Goal: Transaction & Acquisition: Purchase product/service

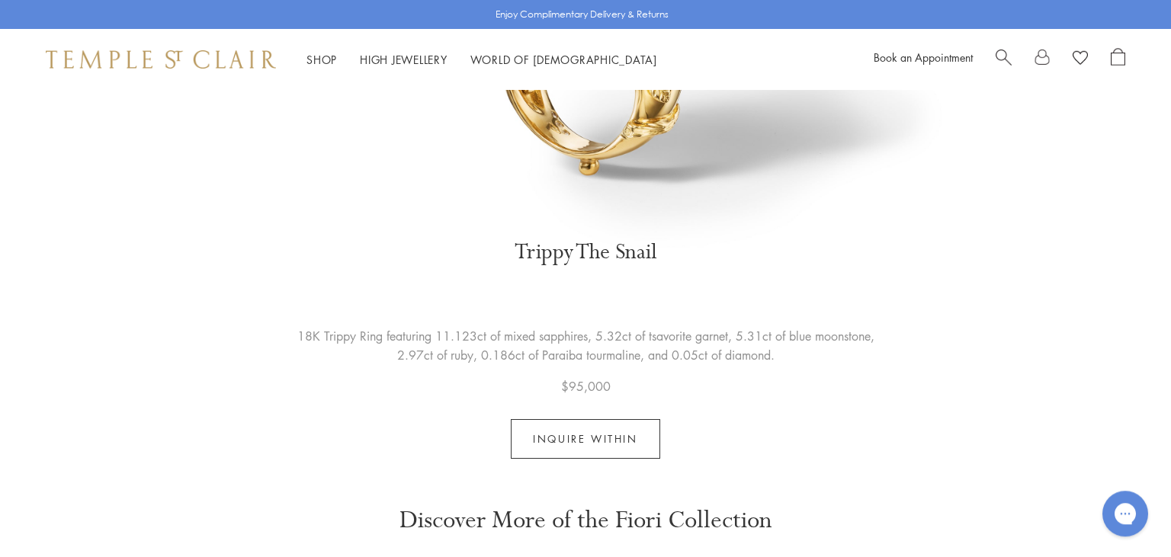
scroll to position [3558, 0]
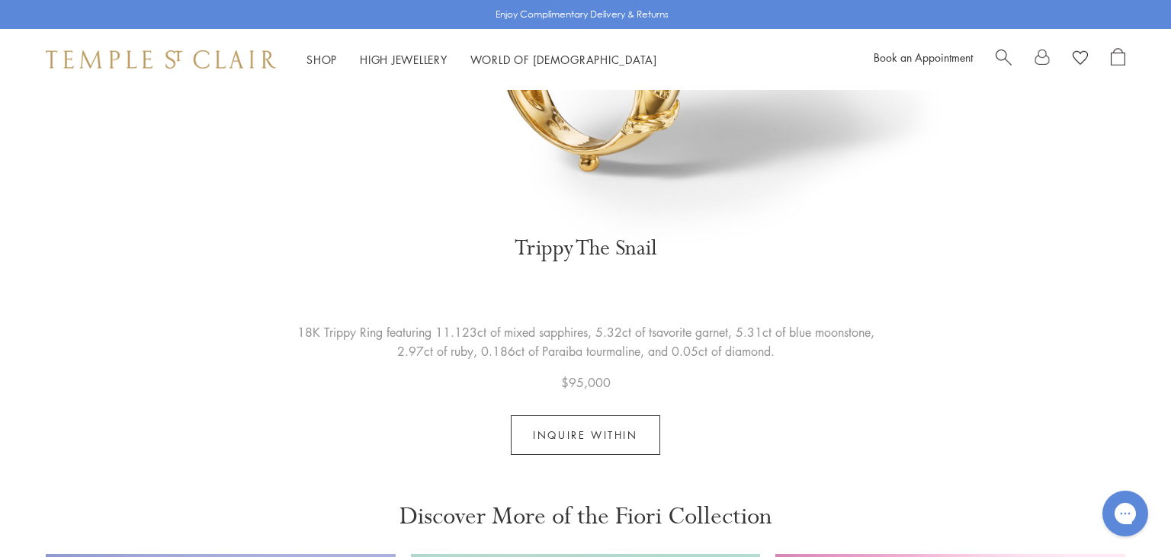
click at [640, 416] on link "Inquire Within" at bounding box center [585, 436] width 149 height 40
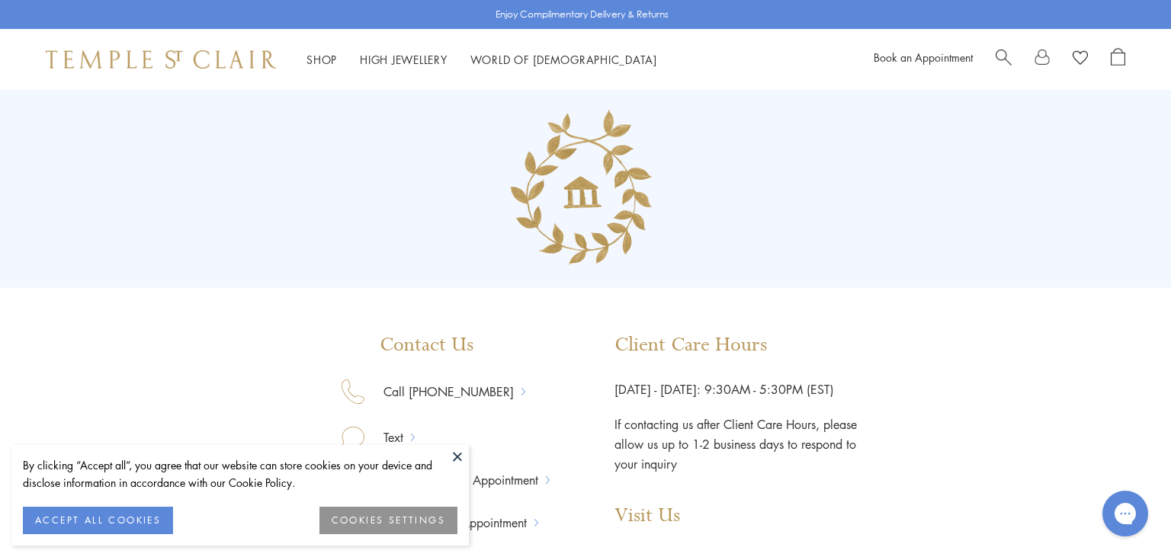
click at [452, 459] on button at bounding box center [457, 456] width 23 height 23
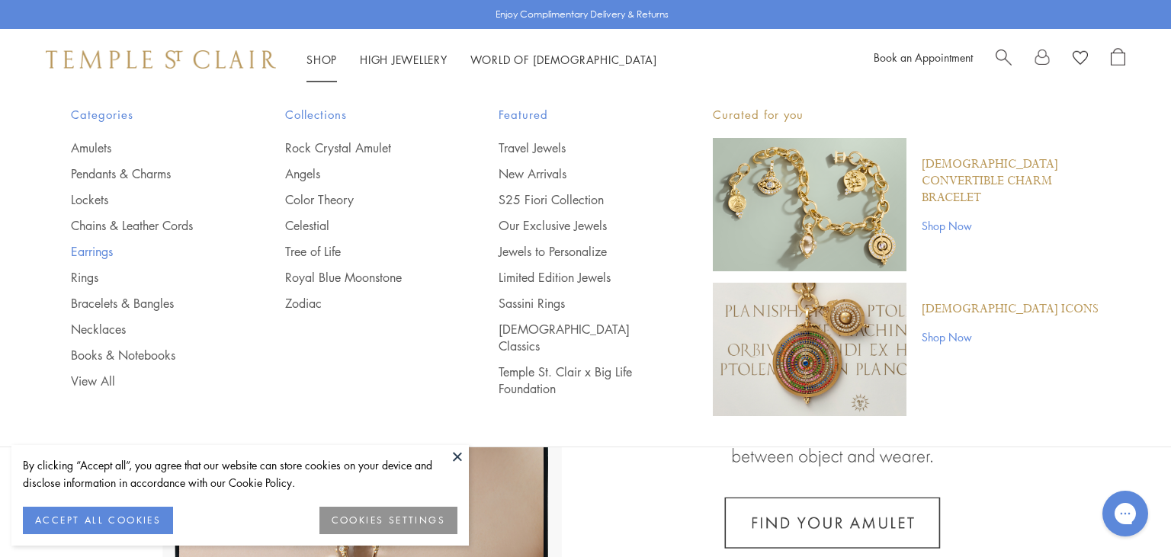
click at [90, 253] on link "Earrings" at bounding box center [147, 251] width 153 height 17
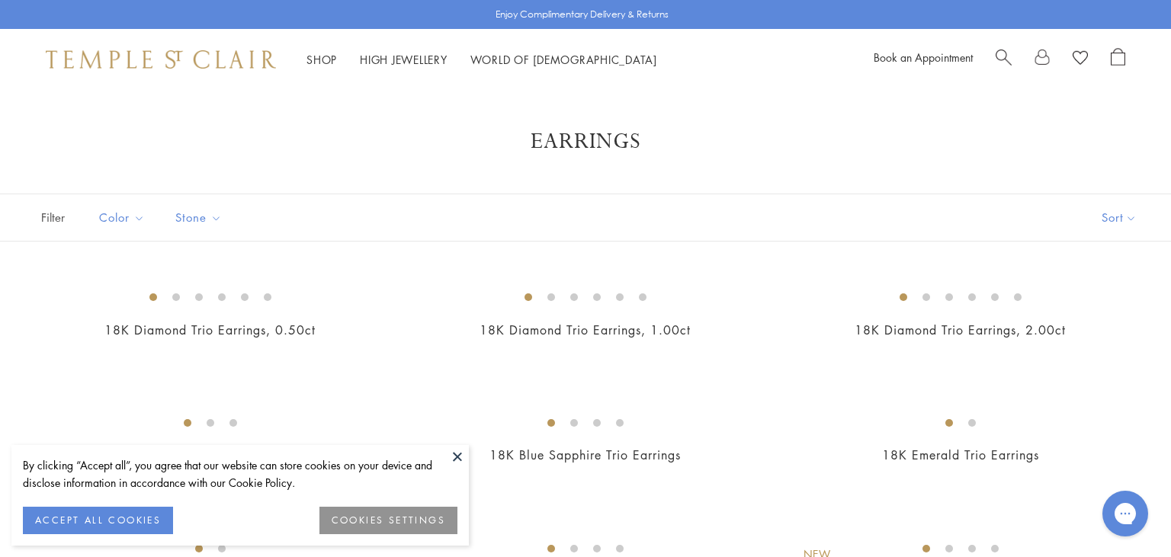
click at [454, 456] on button at bounding box center [457, 456] width 23 height 23
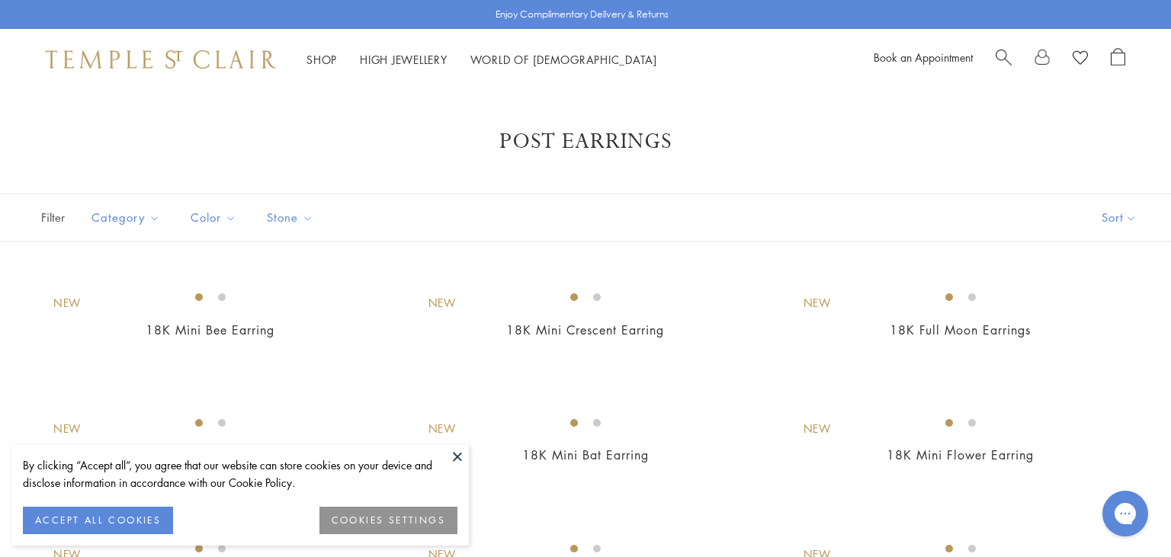
click at [457, 450] on button at bounding box center [457, 456] width 23 height 23
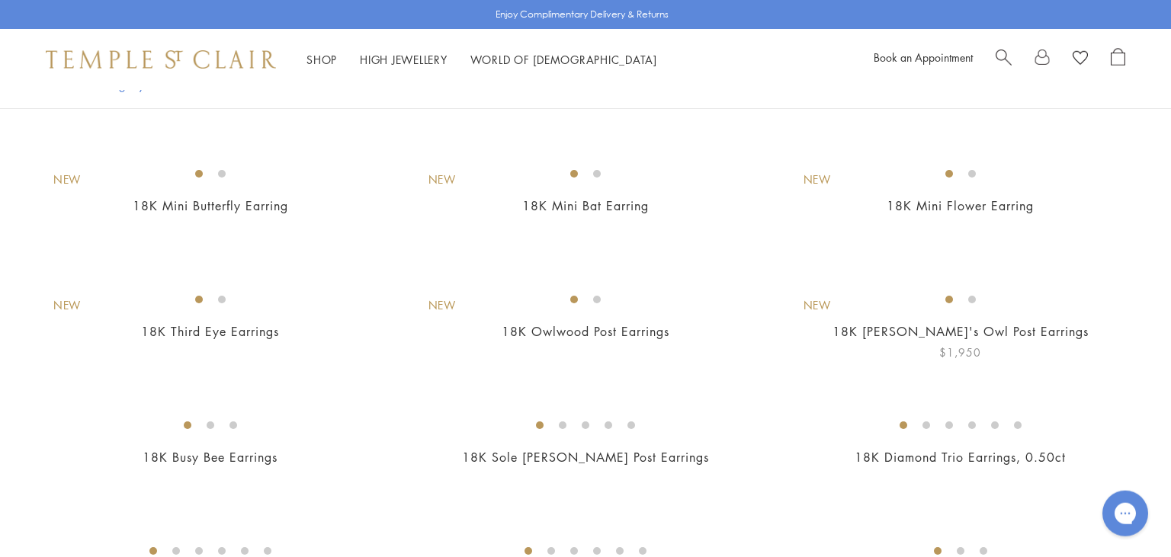
scroll to position [171, 0]
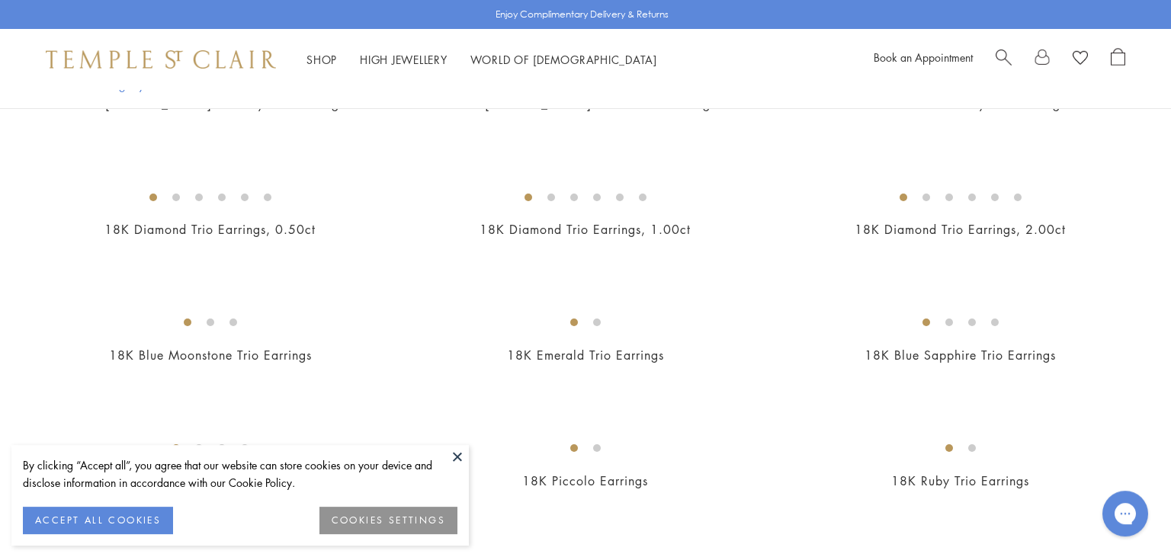
scroll to position [600, 0]
click at [454, 451] on button at bounding box center [457, 456] width 23 height 23
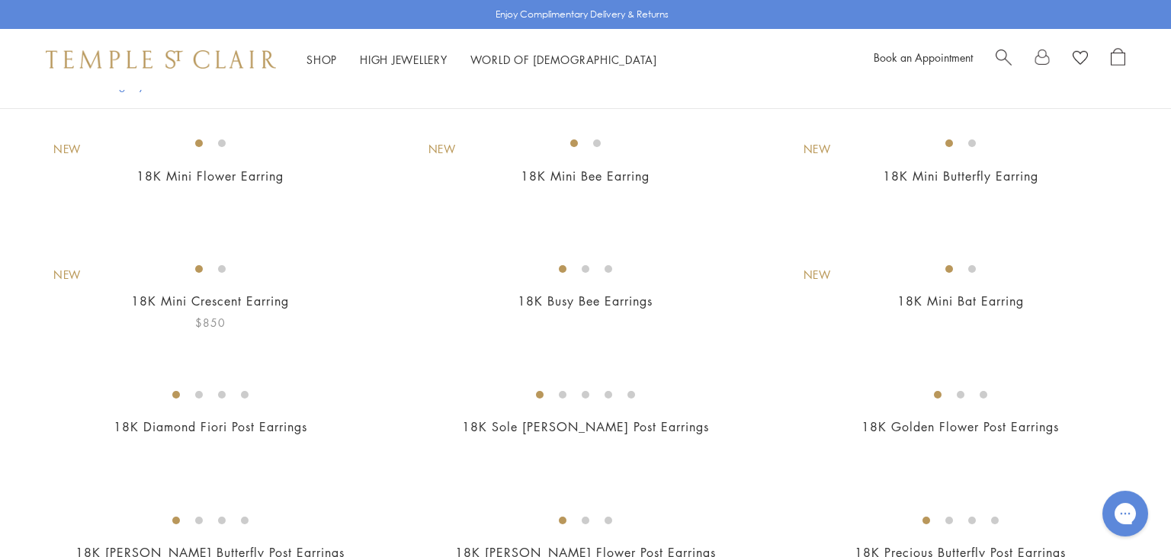
scroll to position [130, 0]
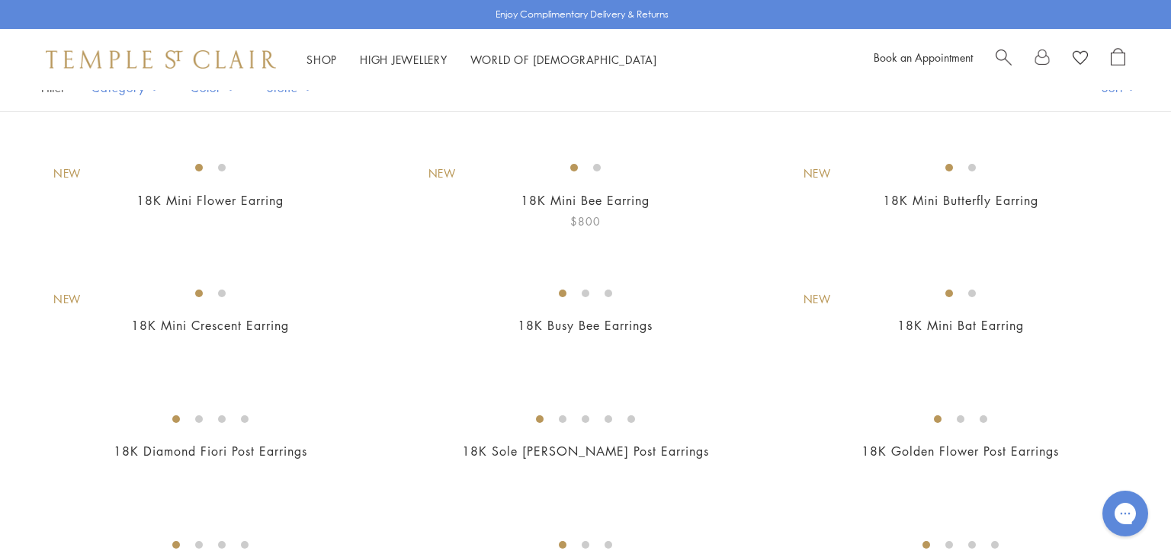
click at [0, 0] on img at bounding box center [0, 0] width 0 height 0
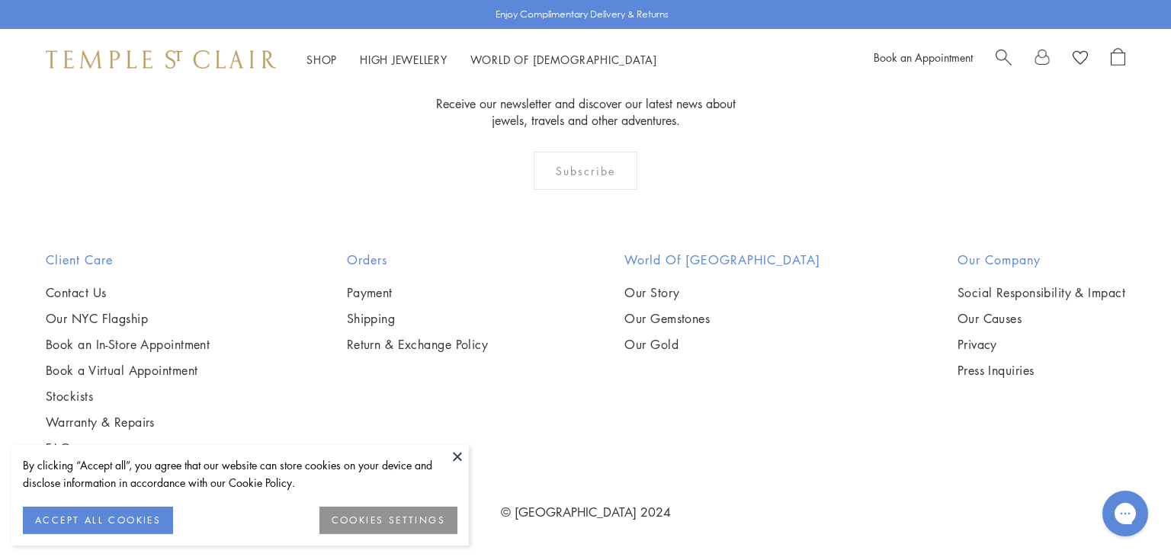
scroll to position [3782, 0]
click at [457, 457] on button at bounding box center [457, 456] width 23 height 23
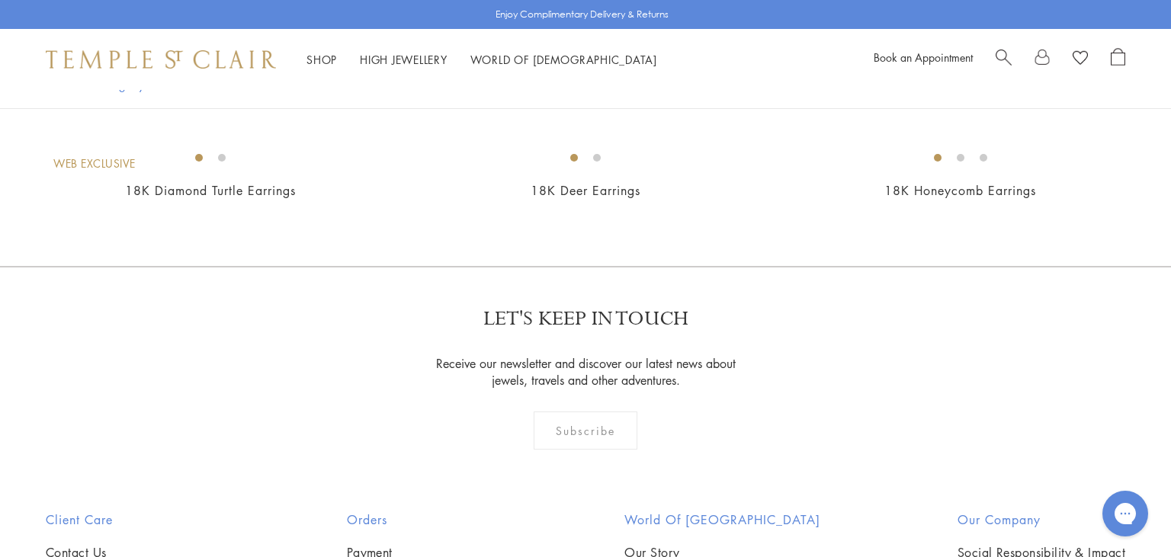
scroll to position [1151, 0]
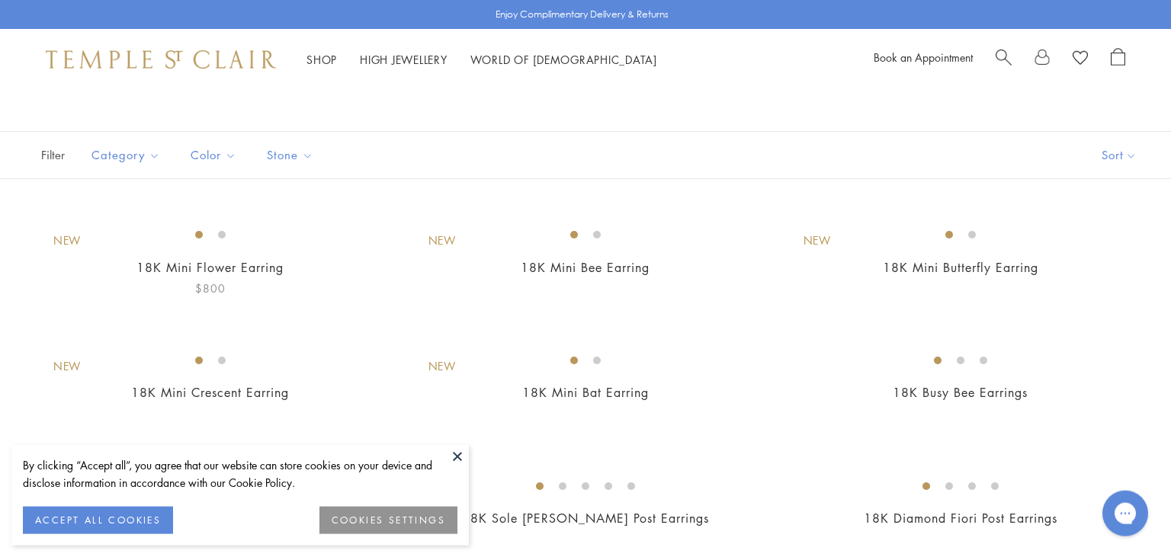
scroll to position [60, 0]
click at [0, 0] on img at bounding box center [0, 0] width 0 height 0
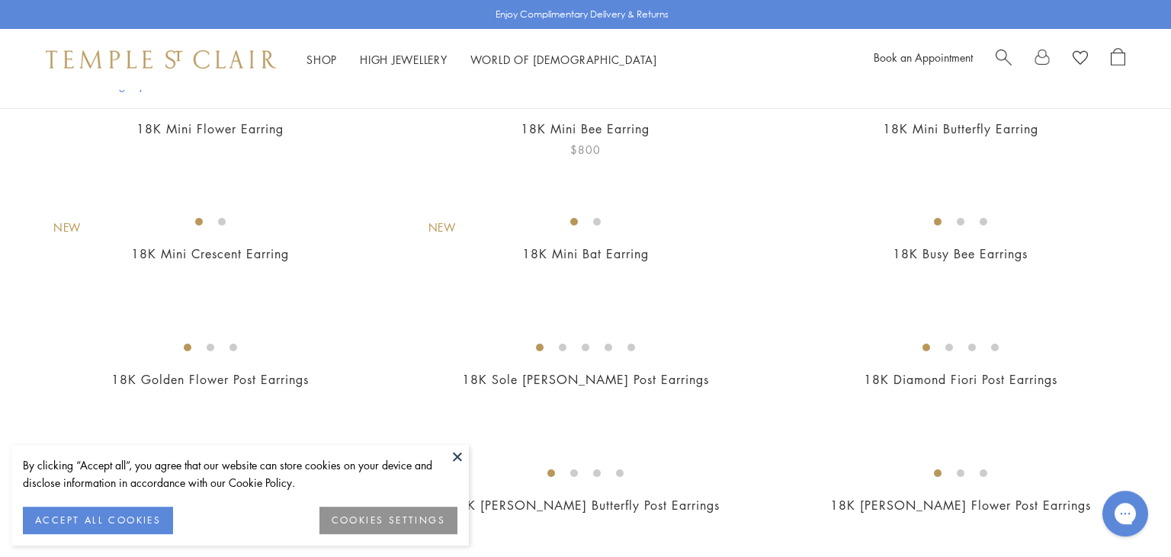
scroll to position [233, 0]
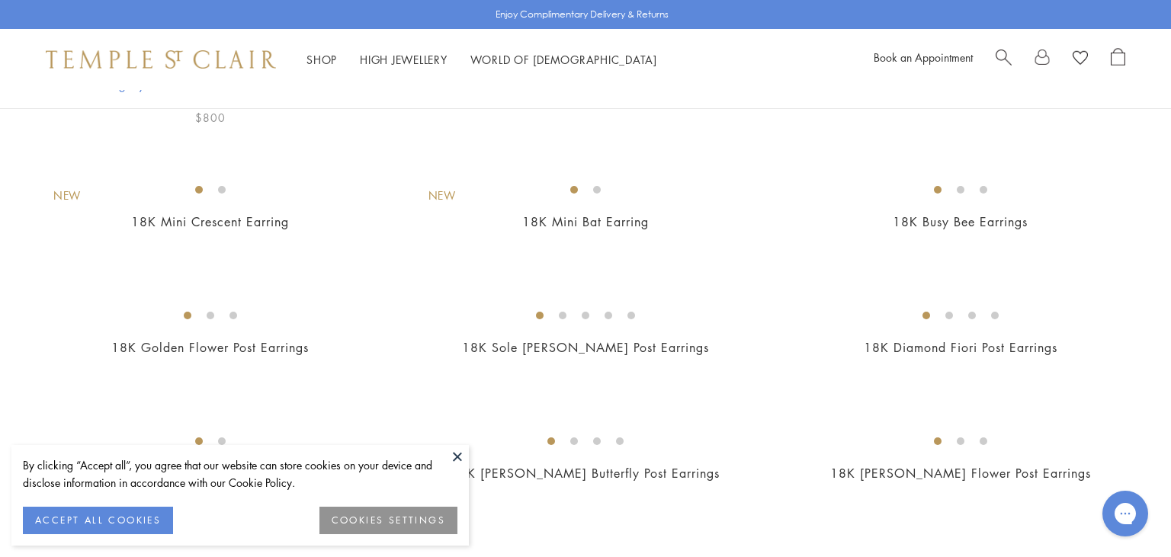
click at [0, 0] on img at bounding box center [0, 0] width 0 height 0
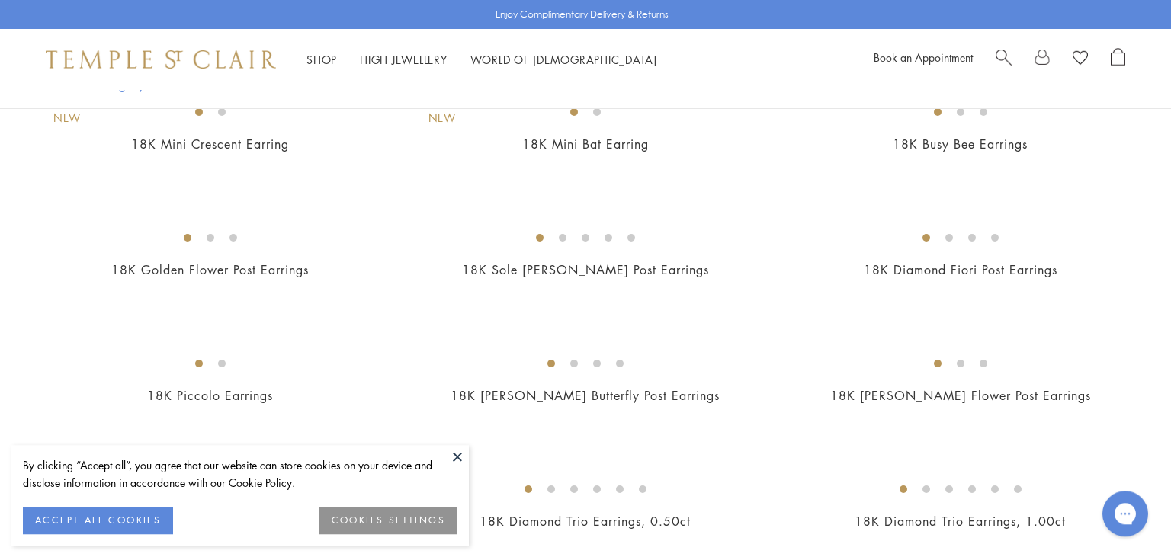
click at [0, 0] on img at bounding box center [0, 0] width 0 height 0
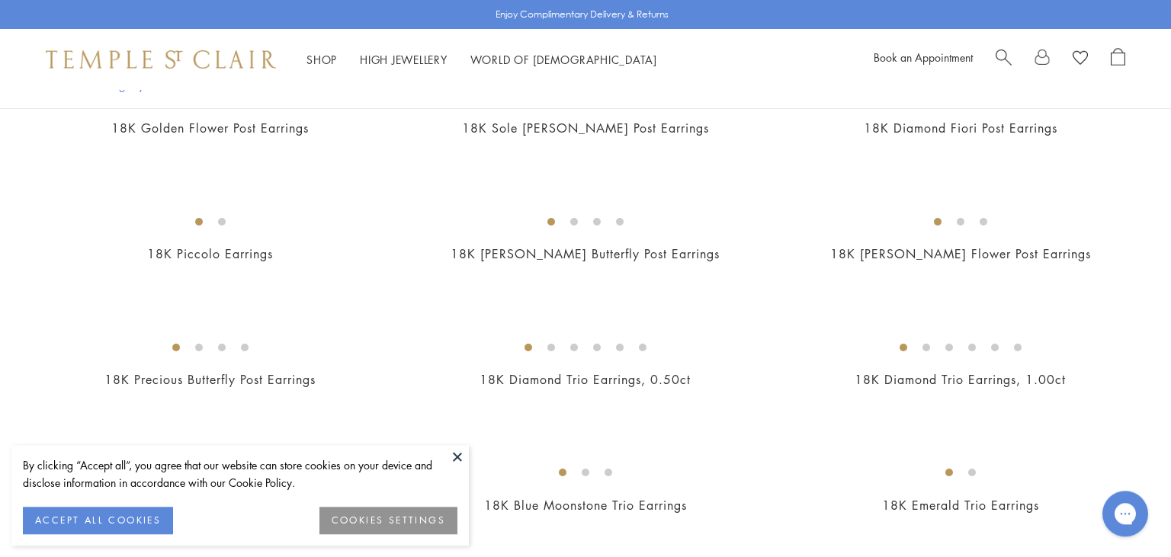
scroll to position [523, 0]
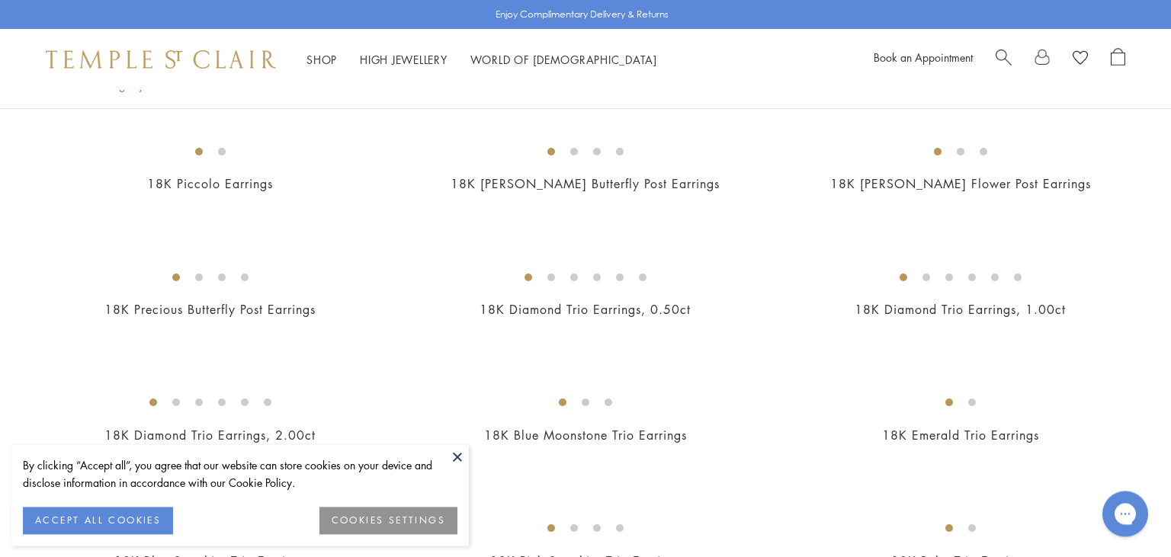
click at [0, 0] on img at bounding box center [0, 0] width 0 height 0
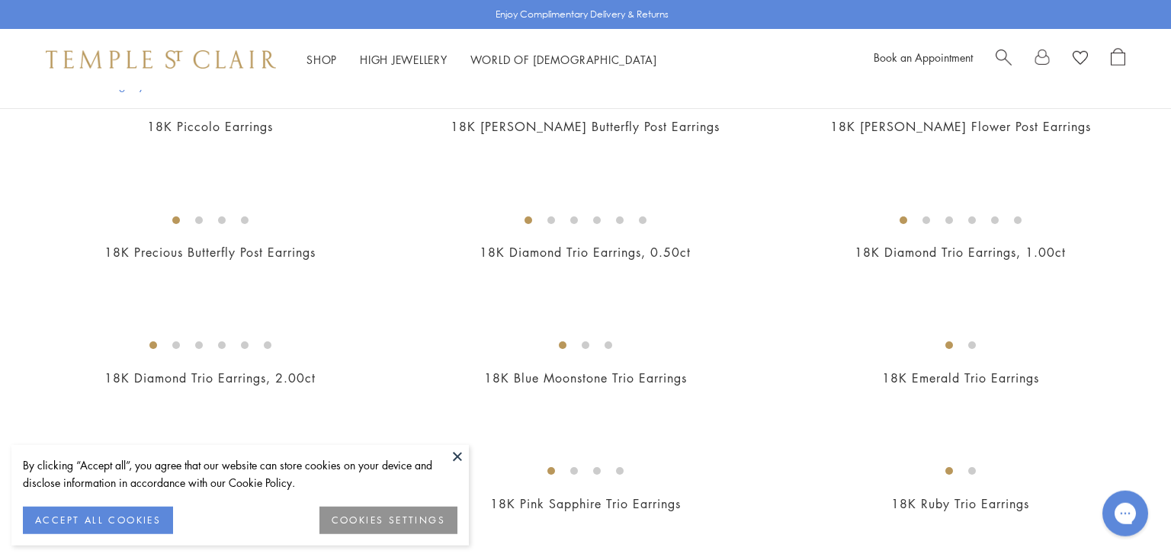
scroll to position [583, 0]
click at [0, 0] on img at bounding box center [0, 0] width 0 height 0
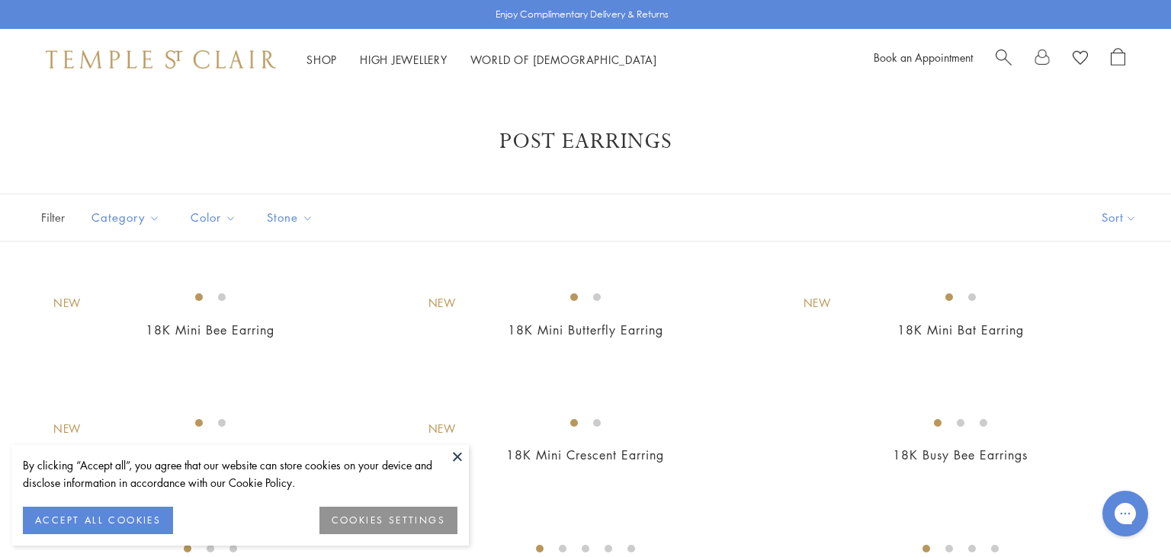
click at [464, 457] on button at bounding box center [457, 456] width 23 height 23
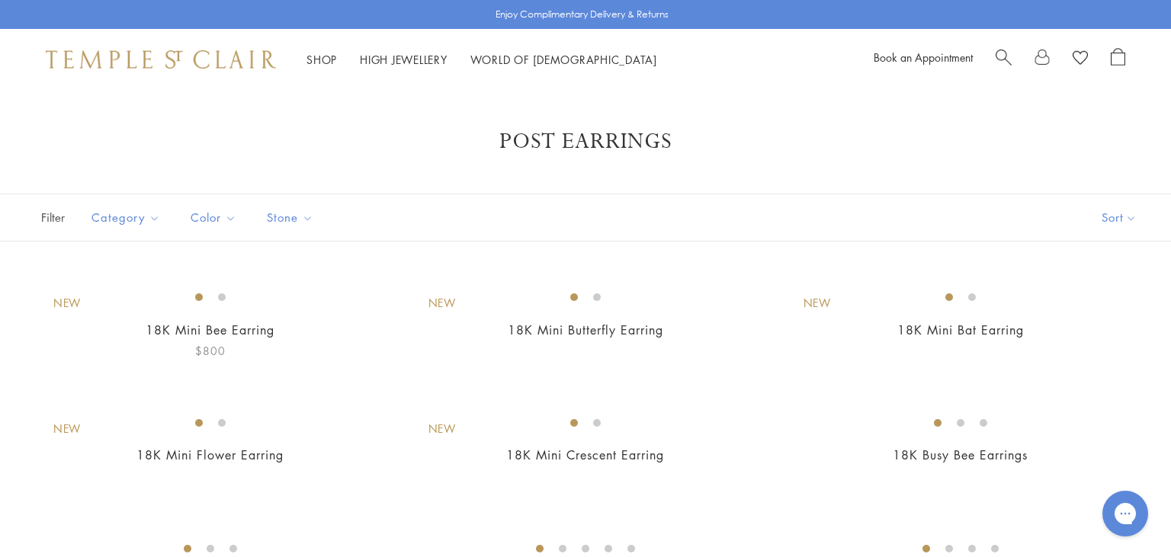
click at [0, 0] on img at bounding box center [0, 0] width 0 height 0
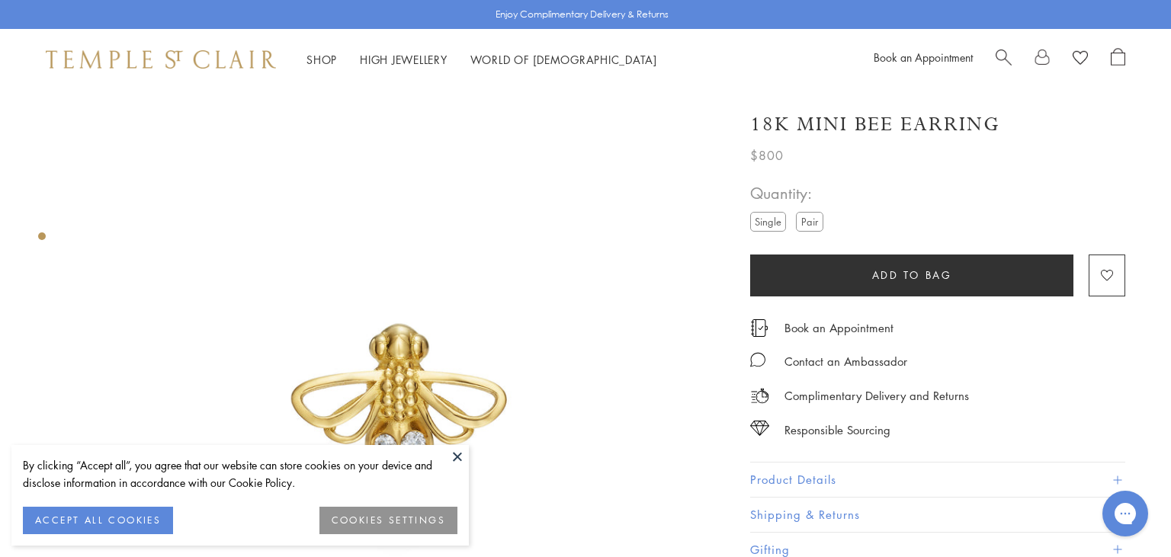
click at [864, 275] on button "Add to bag" at bounding box center [911, 276] width 323 height 42
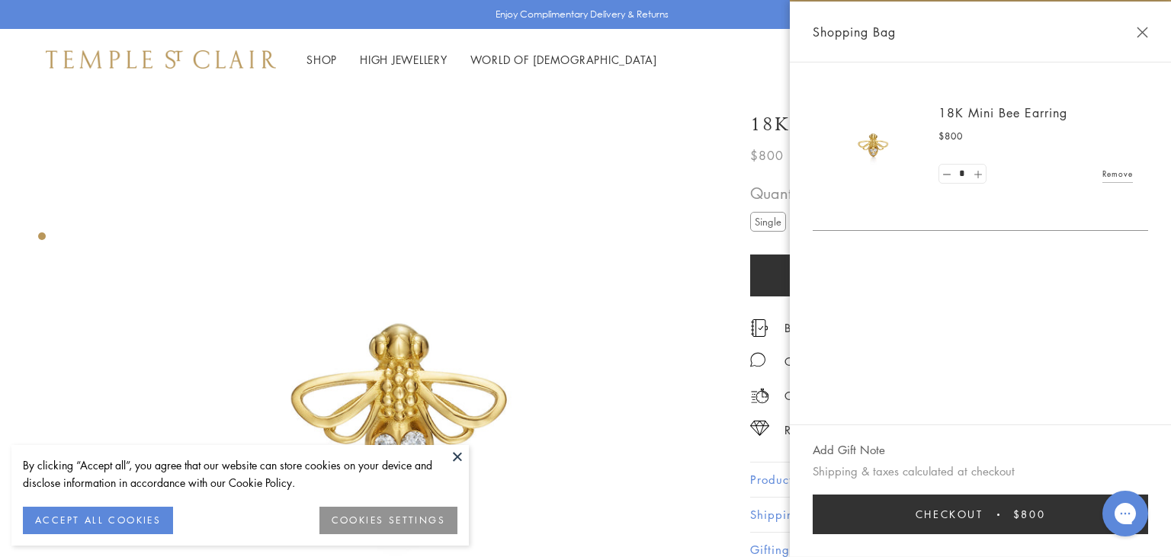
click at [977, 176] on link at bounding box center [977, 174] width 15 height 19
click at [1022, 188] on link at bounding box center [1023, 184] width 15 height 19
click at [945, 181] on link at bounding box center [946, 184] width 15 height 19
click at [1138, 31] on button "Close Shopping Bag" at bounding box center [1142, 32] width 11 height 11
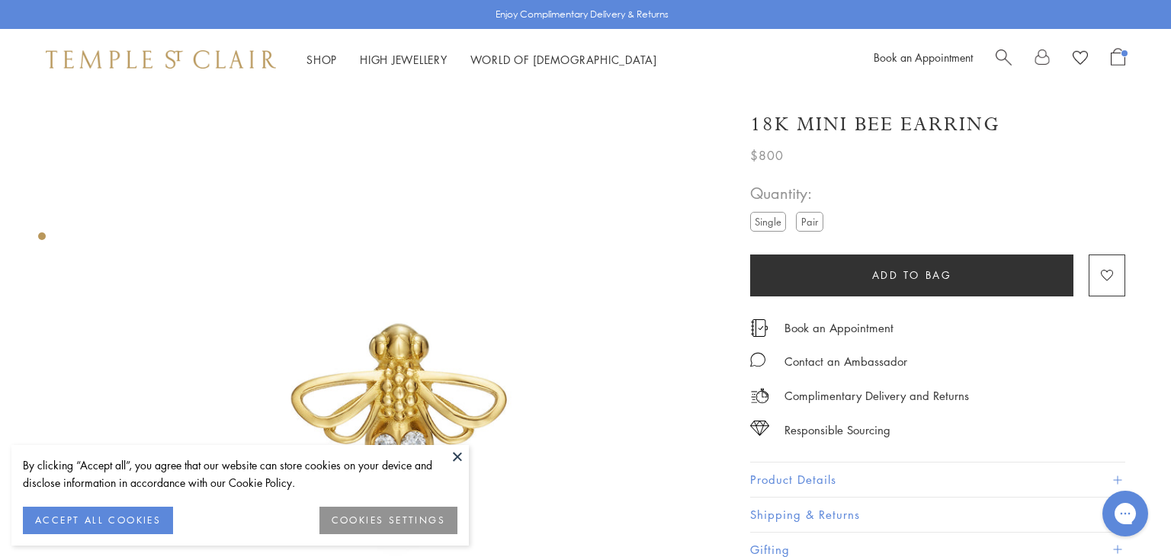
click at [845, 272] on button "Add to bag" at bounding box center [911, 276] width 323 height 42
click at [1119, 59] on span "Open Shopping Bag" at bounding box center [1118, 57] width 14 height 18
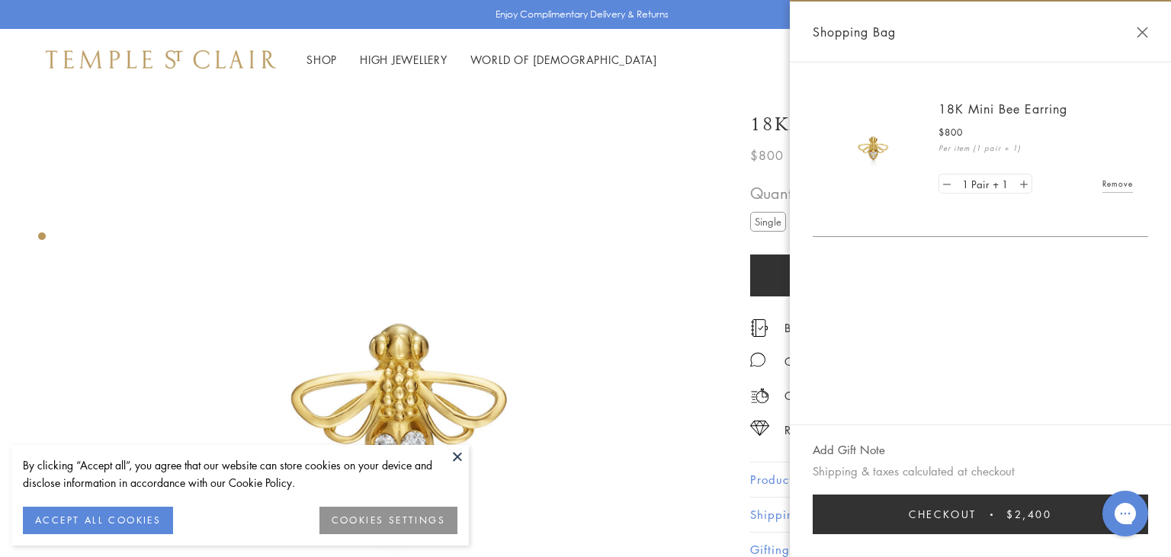
click at [1118, 184] on link "Remove" at bounding box center [1118, 183] width 30 height 17
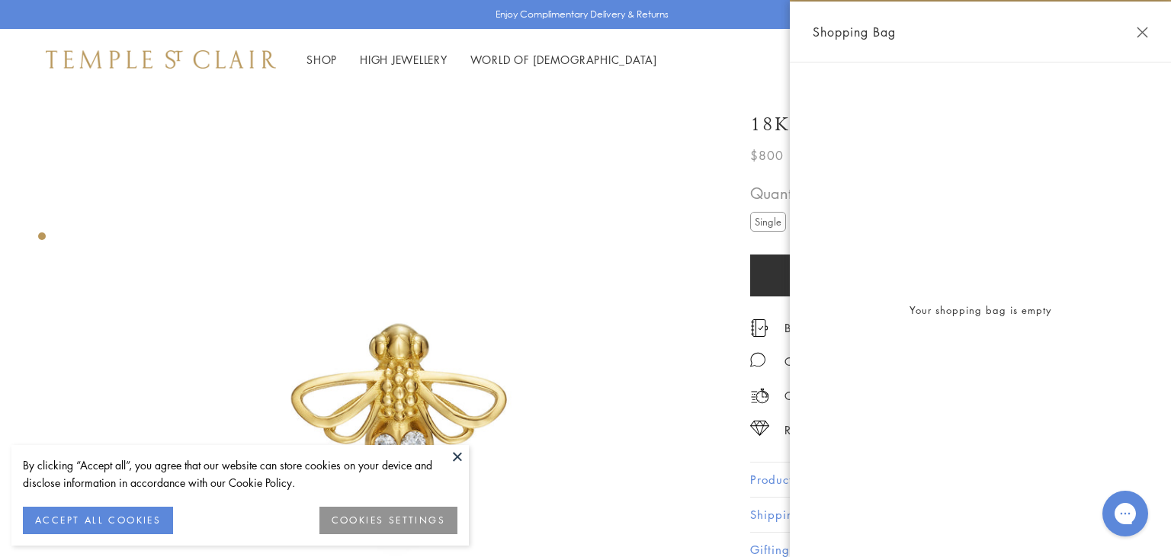
click at [1139, 35] on button "Close Shopping Bag" at bounding box center [1142, 32] width 11 height 11
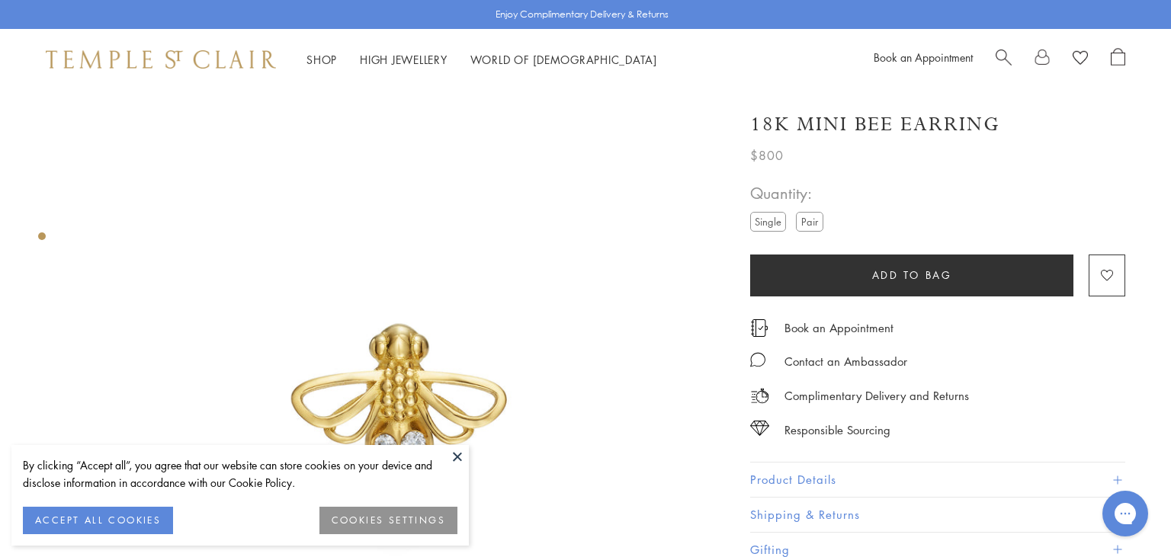
click at [815, 221] on label "Pair" at bounding box center [809, 221] width 27 height 19
click at [862, 264] on button "Add to bag" at bounding box center [911, 276] width 323 height 42
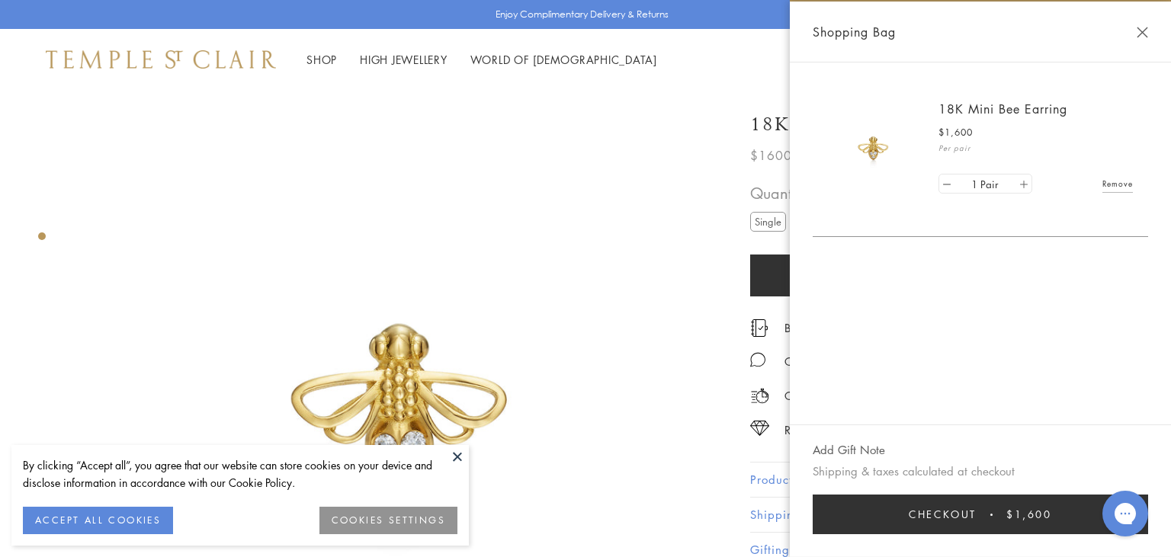
click at [1029, 184] on link at bounding box center [1023, 184] width 15 height 19
click at [946, 190] on link at bounding box center [946, 184] width 15 height 19
click at [1146, 40] on div "Shopping Bag" at bounding box center [980, 32] width 381 height 61
click at [1142, 27] on button "Close Shopping Bag" at bounding box center [1142, 32] width 11 height 11
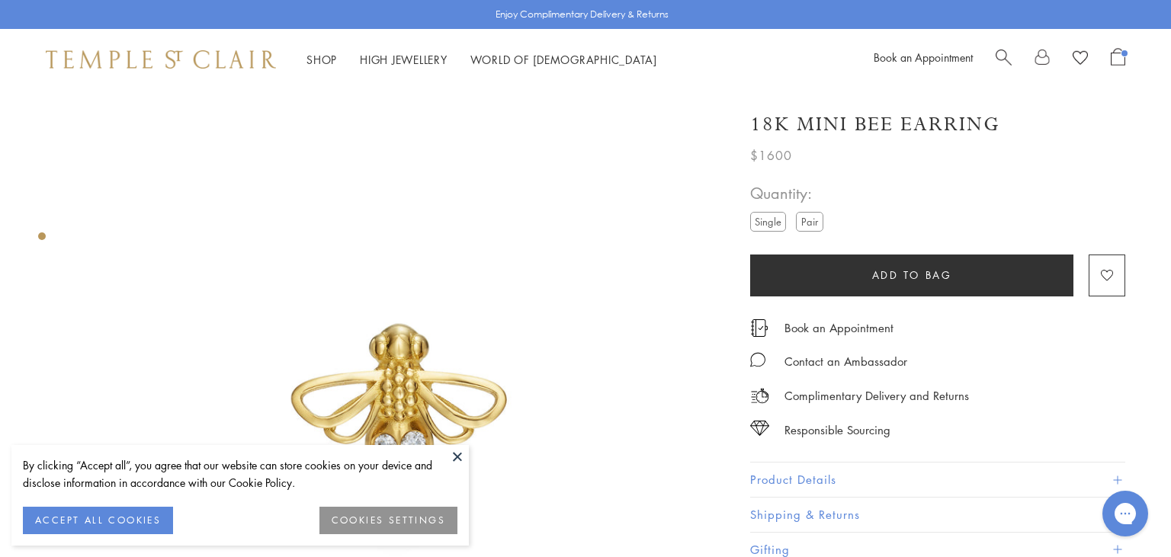
click at [767, 224] on label "Single" at bounding box center [768, 221] width 36 height 19
click at [845, 267] on button "Add to bag" at bounding box center [911, 276] width 323 height 42
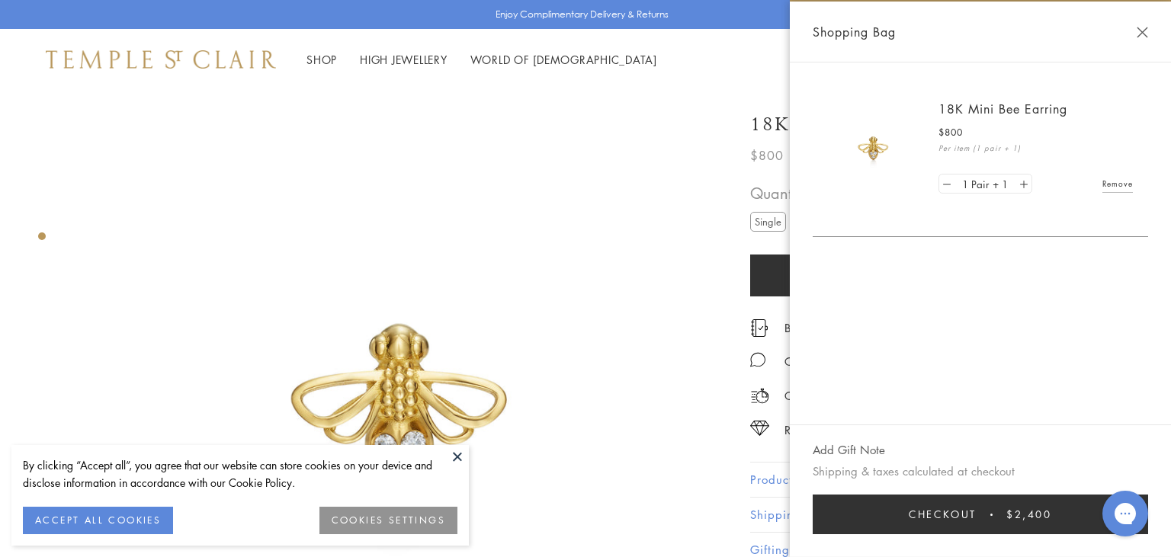
click at [920, 514] on span "Checkout" at bounding box center [943, 514] width 68 height 17
